Goal: Information Seeking & Learning: Learn about a topic

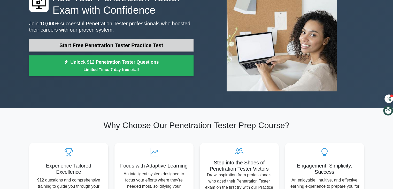
scroll to position [72, 0]
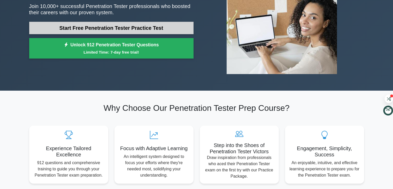
click at [123, 28] on link "Start Free Penetration Tester Practice Test" at bounding box center [111, 28] width 165 height 12
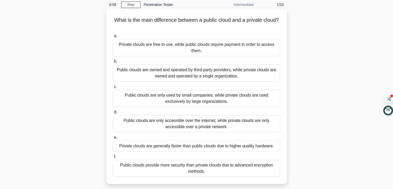
scroll to position [21, 0]
click at [189, 70] on div "Public clouds are owned and operated by third-party providers, while private cl…" at bounding box center [197, 72] width 168 height 17
click at [113, 63] on input "b. Public clouds are owned and operated by third-party providers, while private…" at bounding box center [113, 60] width 0 height 3
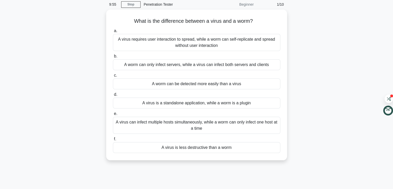
scroll to position [0, 0]
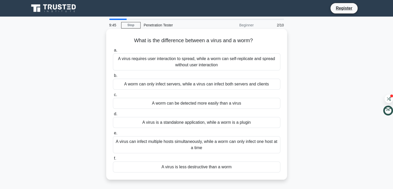
click at [207, 62] on div "A virus requires user interaction to spread, while a worm can self-replicate an…" at bounding box center [197, 61] width 168 height 17
click at [113, 52] on input "a. A virus requires user interaction to spread, while a worm can self-replicate…" at bounding box center [113, 50] width 0 height 3
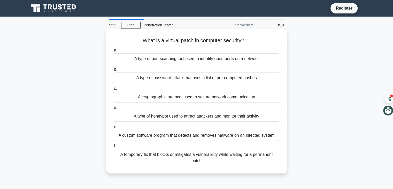
click at [210, 159] on div "A temporary fix that blocks or mitigates a vulnerability while waiting for a pe…" at bounding box center [197, 157] width 168 height 17
click at [113, 148] on input "f. A temporary fix that blocks or mitigates a vulnerability while waiting for a…" at bounding box center [113, 145] width 0 height 3
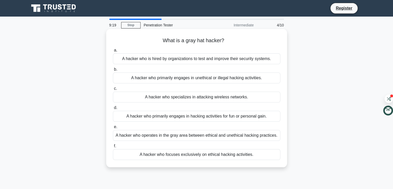
click at [230, 139] on div "A hacker who operates in the gray area between ethical and unethical hacking pr…" at bounding box center [197, 135] width 168 height 11
click at [113, 129] on input "e. A hacker who operates in the gray area between ethical and unethical hacking…" at bounding box center [113, 126] width 0 height 3
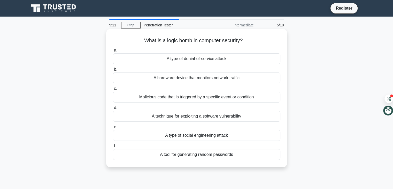
click at [185, 100] on div "Malicious code that is triggered by a specific event or condition" at bounding box center [197, 97] width 168 height 11
click at [113, 90] on input "c. Malicious code that is triggered by a specific event or condition" at bounding box center [113, 88] width 0 height 3
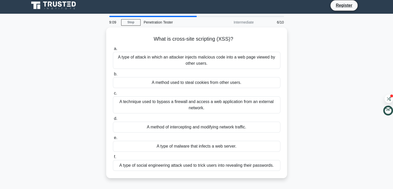
scroll to position [4, 0]
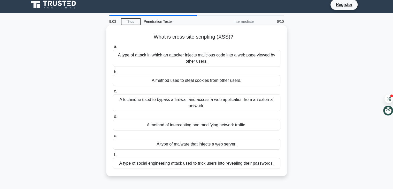
click at [213, 104] on div "A technique used to bypass a firewall and access a web application from an exte…" at bounding box center [197, 102] width 168 height 17
click at [113, 93] on input "c. A technique used to bypass a firewall and access a web application from an e…" at bounding box center [113, 91] width 0 height 3
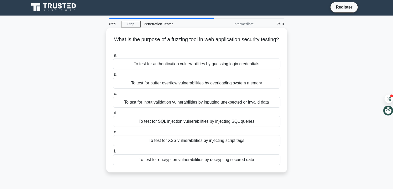
scroll to position [0, 0]
